Goal: Task Accomplishment & Management: Use online tool/utility

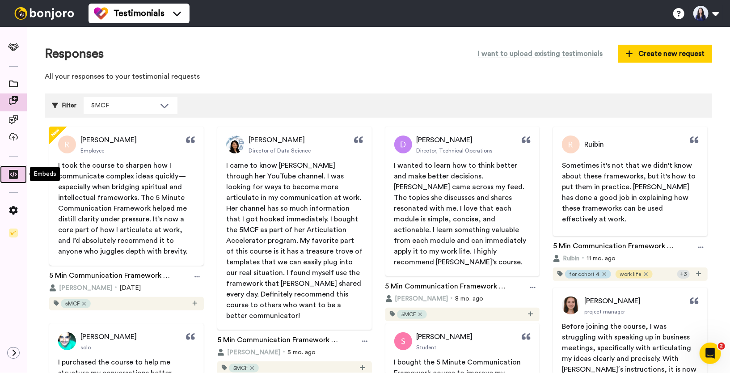
click at [14, 171] on icon at bounding box center [13, 174] width 9 height 9
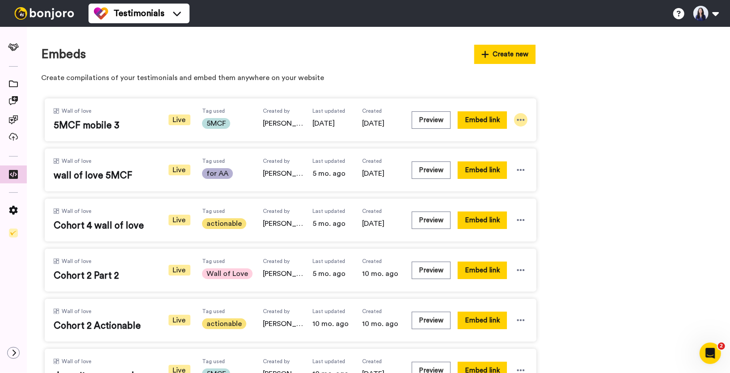
click at [521, 119] on icon at bounding box center [521, 120] width 8 height 2
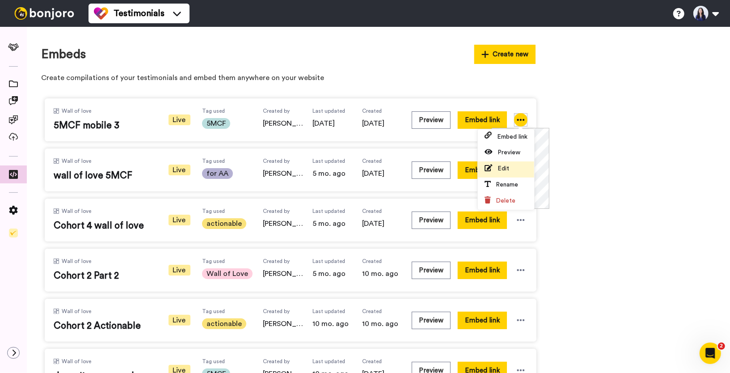
click at [507, 168] on span "Edit" at bounding box center [503, 168] width 12 height 6
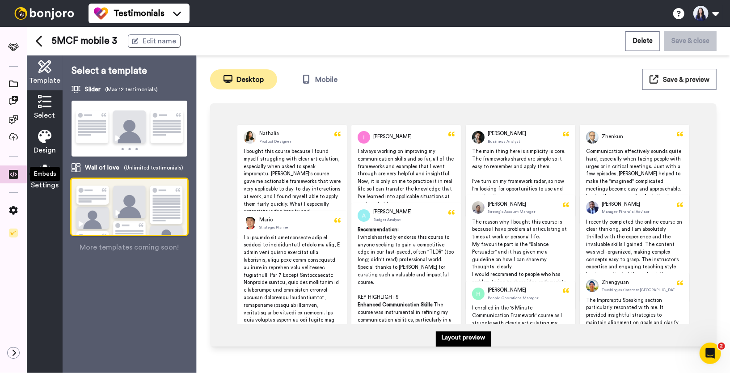
click at [37, 175] on div "Embeds" at bounding box center [45, 174] width 30 height 14
click at [40, 177] on icon at bounding box center [44, 170] width 13 height 13
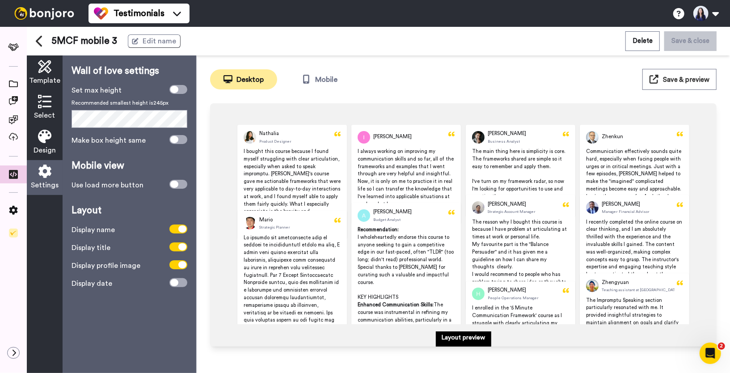
click at [39, 144] on div "Design" at bounding box center [45, 142] width 36 height 35
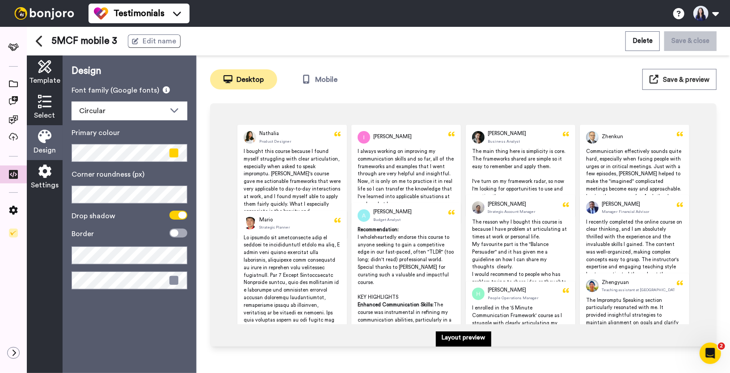
click at [46, 107] on icon at bounding box center [44, 101] width 13 height 13
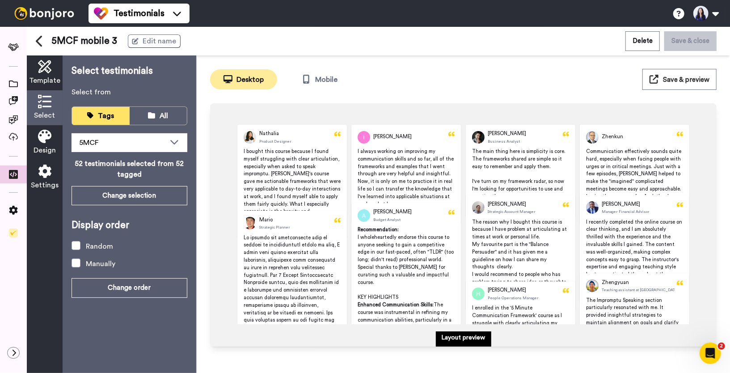
click at [41, 130] on icon at bounding box center [44, 136] width 13 height 13
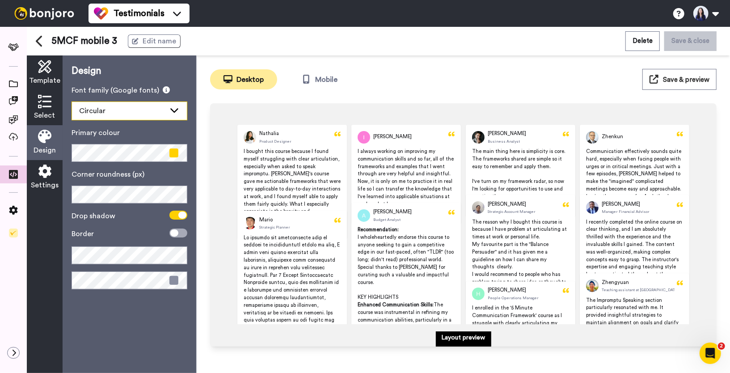
click at [167, 112] on div "Circular" at bounding box center [129, 111] width 115 height 18
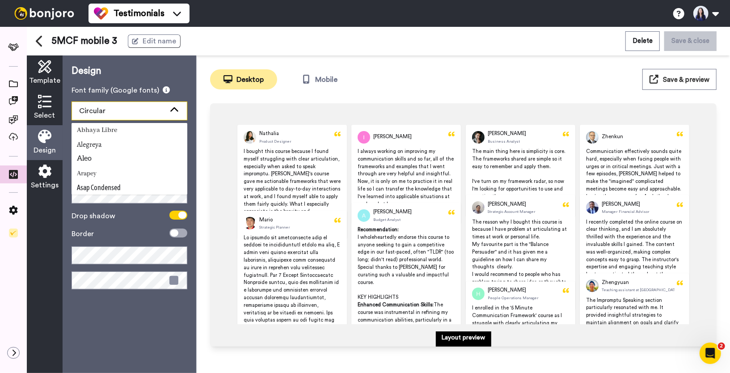
click at [167, 111] on div "Circular" at bounding box center [129, 111] width 115 height 18
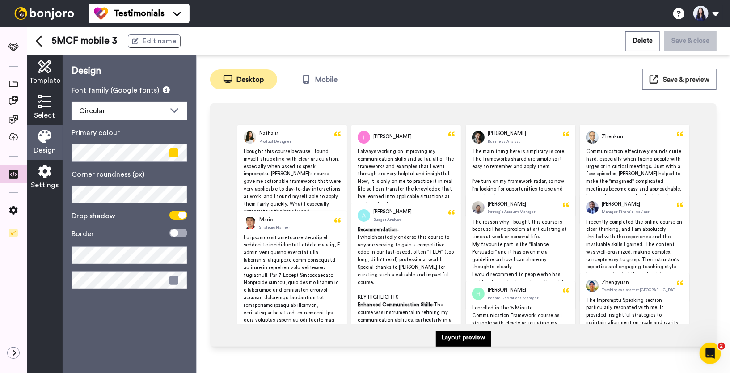
click at [45, 101] on icon at bounding box center [44, 101] width 13 height 13
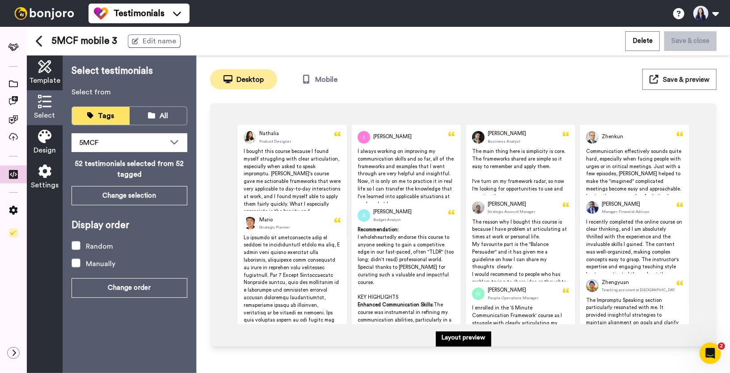
click at [51, 77] on span "Template" at bounding box center [44, 80] width 31 height 11
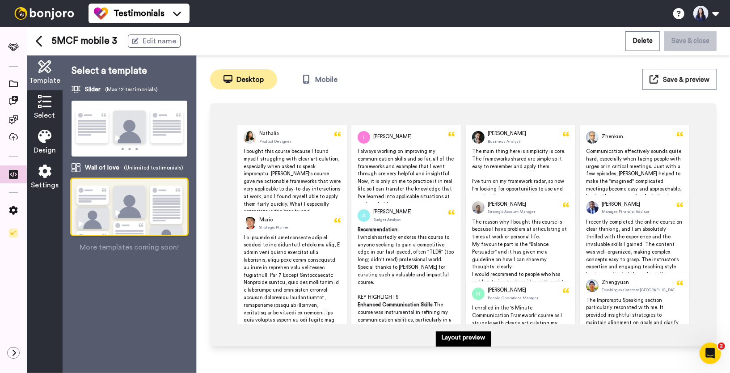
click at [124, 118] on img at bounding box center [130, 129] width 116 height 57
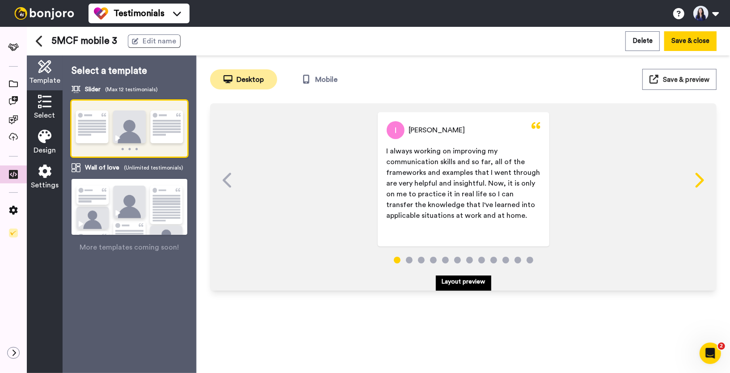
click at [692, 176] on icon at bounding box center [698, 180] width 14 height 17
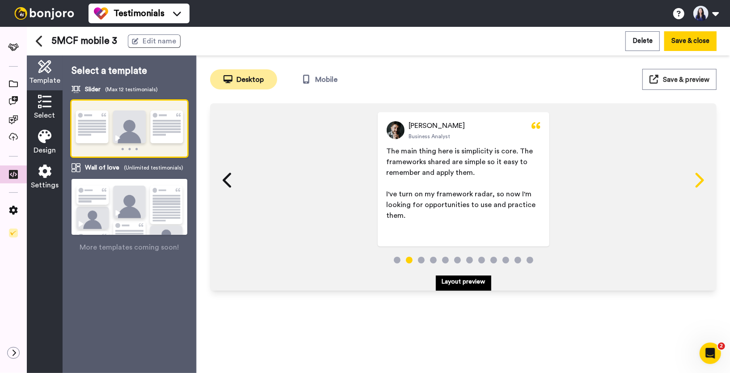
click at [692, 181] on icon at bounding box center [698, 180] width 14 height 17
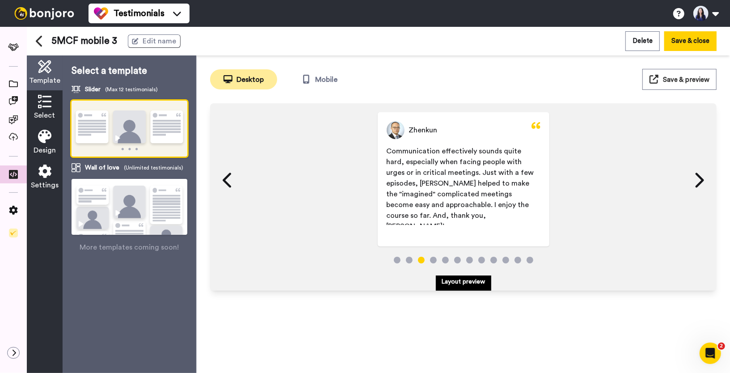
click at [150, 202] on img at bounding box center [130, 218] width 116 height 79
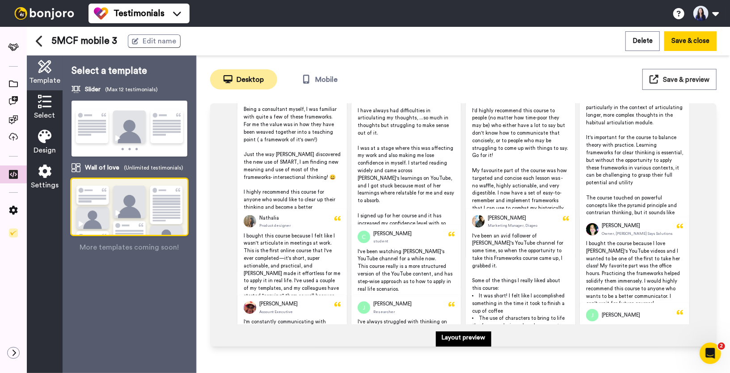
scroll to position [484, 0]
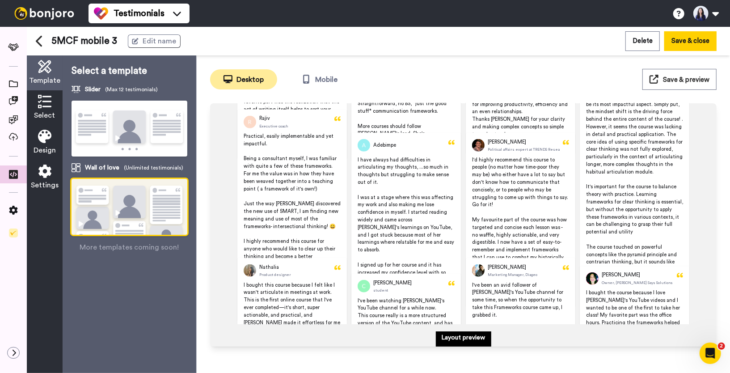
click at [51, 110] on span "Select" at bounding box center [44, 115] width 21 height 11
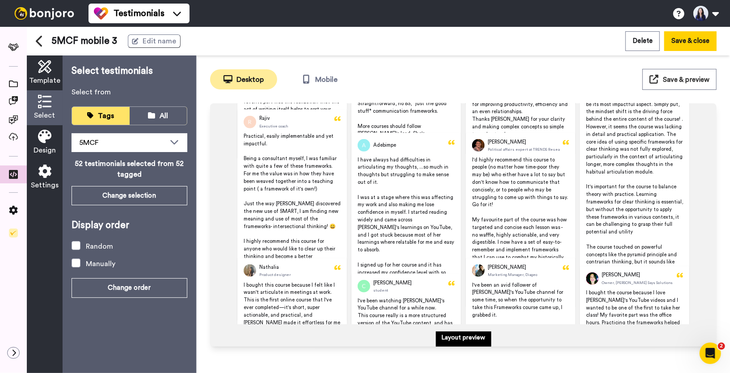
click at [45, 145] on span "Design" at bounding box center [45, 150] width 22 height 11
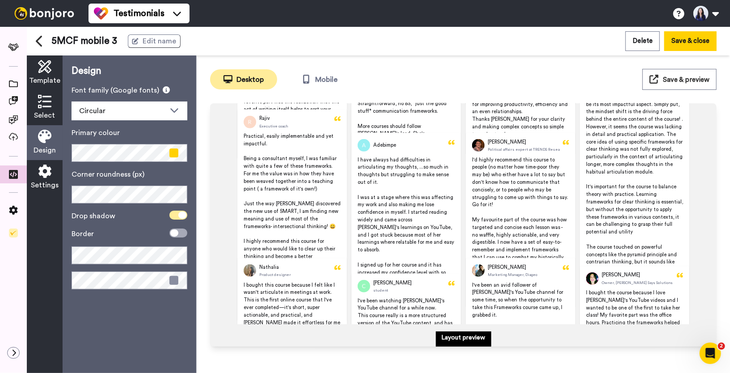
click at [177, 218] on span at bounding box center [178, 215] width 18 height 9
click at [175, 214] on icon at bounding box center [174, 214] width 8 height 7
click at [175, 214] on span at bounding box center [178, 215] width 18 height 9
click at [175, 214] on icon at bounding box center [174, 214] width 8 height 7
click at [177, 231] on icon at bounding box center [174, 232] width 8 height 7
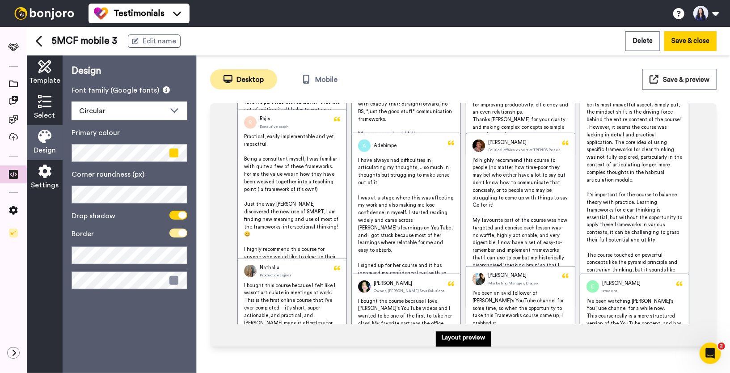
scroll to position [485, 0]
click at [177, 231] on span at bounding box center [178, 232] width 18 height 9
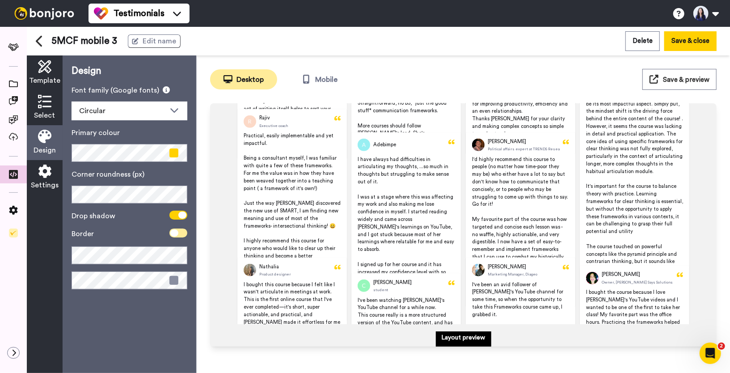
scroll to position [484, 0]
click at [38, 175] on icon at bounding box center [44, 170] width 13 height 13
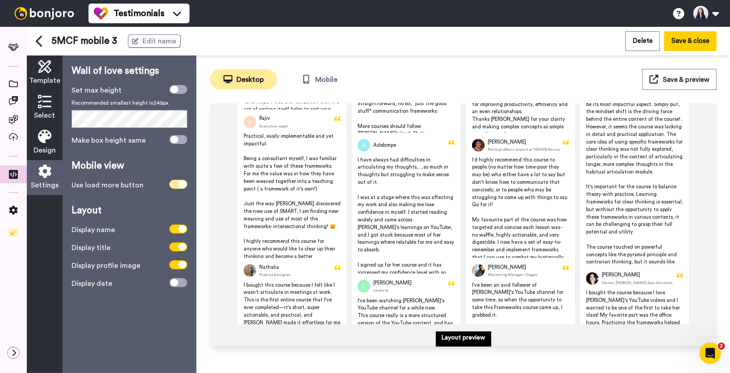
click at [175, 185] on span at bounding box center [178, 184] width 18 height 9
click at [179, 185] on span at bounding box center [178, 184] width 18 height 9
click at [178, 185] on span at bounding box center [178, 184] width 18 height 9
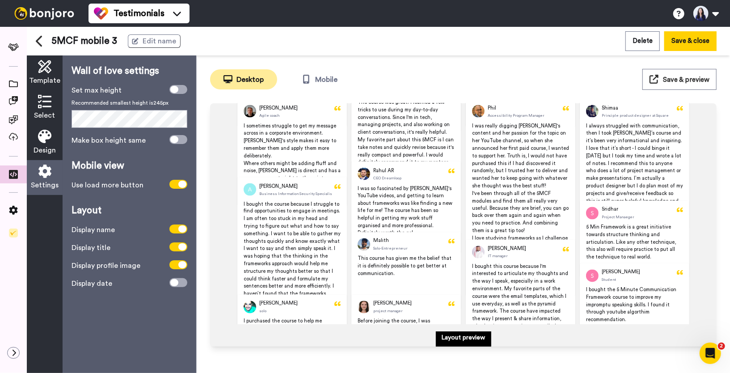
scroll to position [1127, 0]
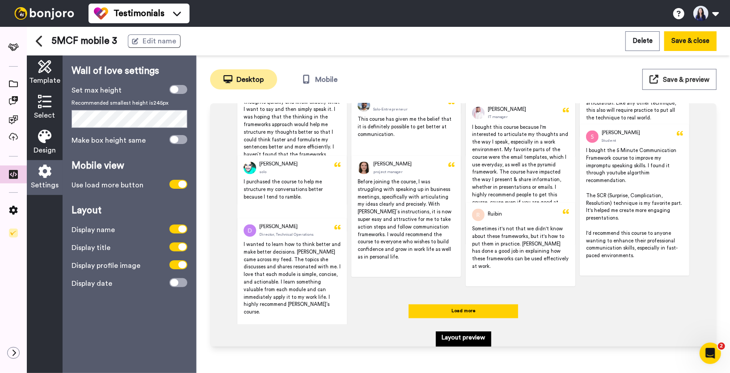
click at [173, 144] on div "Make box height same" at bounding box center [130, 140] width 116 height 11
click at [180, 143] on span at bounding box center [178, 139] width 18 height 9
click at [178, 143] on span at bounding box center [178, 139] width 18 height 9
click at [176, 143] on icon at bounding box center [174, 139] width 8 height 7
click at [177, 143] on span at bounding box center [178, 139] width 18 height 9
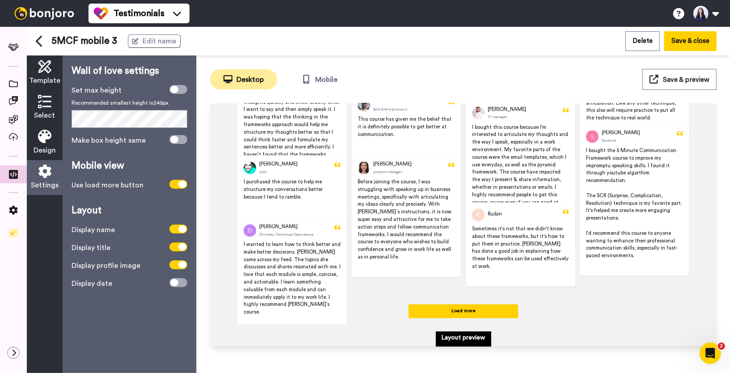
click at [55, 70] on div "Template" at bounding box center [45, 72] width 36 height 35
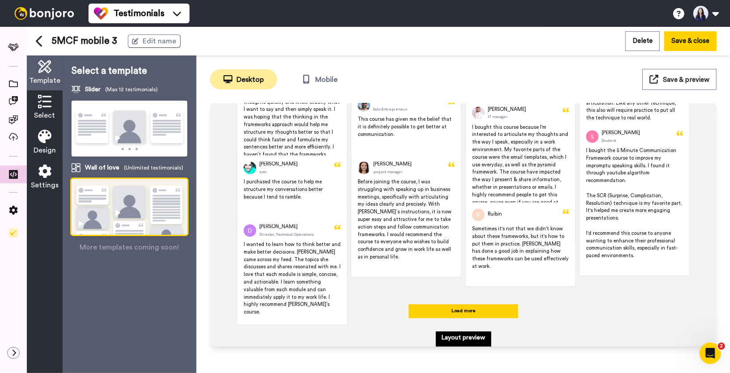
click at [138, 210] on img at bounding box center [130, 218] width 116 height 79
click at [146, 249] on span "More templates coming soon!" at bounding box center [129, 247] width 99 height 11
click at [320, 92] on div "This is a template preview. Select testimonials to start building Nathalia Prod…" at bounding box center [463, 218] width 506 height 257
click at [320, 80] on button "Mobile" at bounding box center [319, 79] width 67 height 20
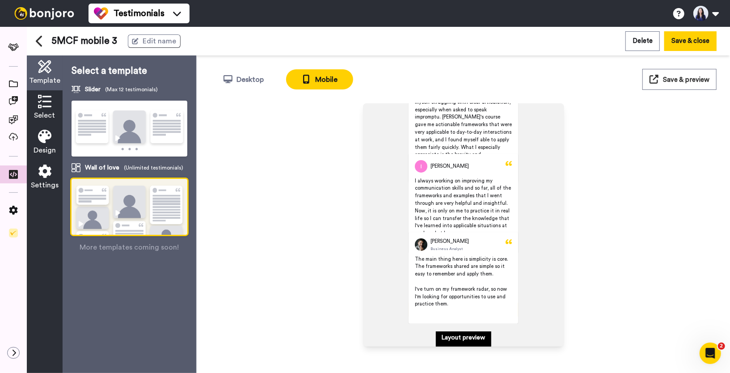
scroll to position [56, 0]
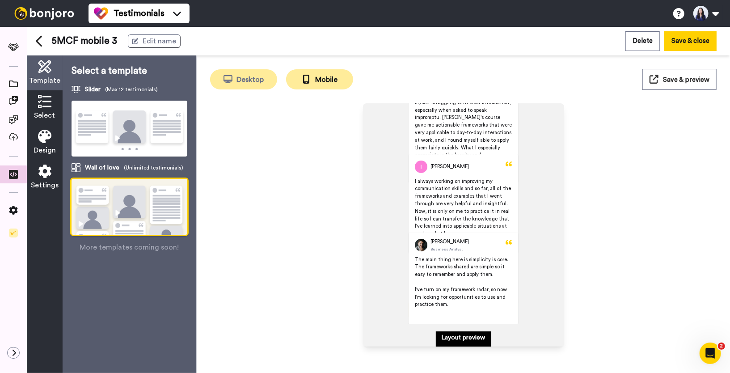
click at [265, 72] on button "Desktop" at bounding box center [243, 79] width 67 height 20
